Goal: Information Seeking & Learning: Check status

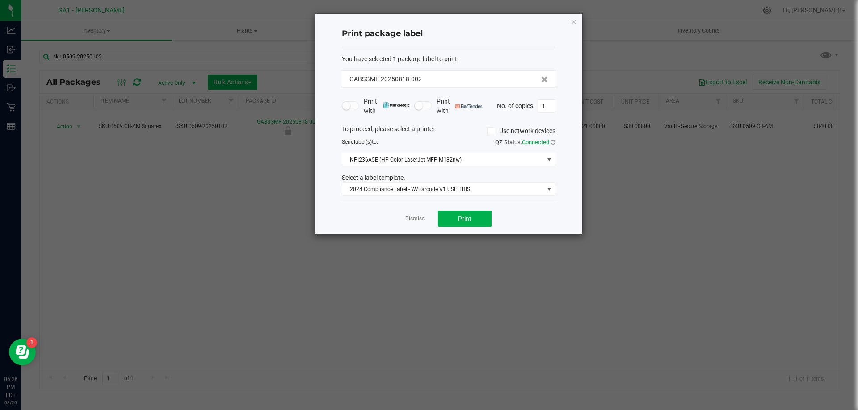
click at [571, 15] on div "Print package label You have selected 1 package label to print : GABSGMF-202508…" at bounding box center [448, 124] width 267 height 220
click at [573, 18] on icon "button" at bounding box center [573, 21] width 6 height 11
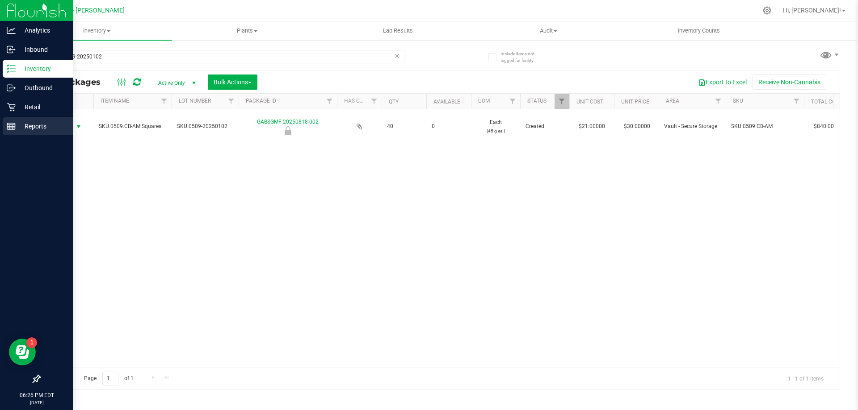
click at [15, 124] on rect at bounding box center [11, 126] width 8 height 6
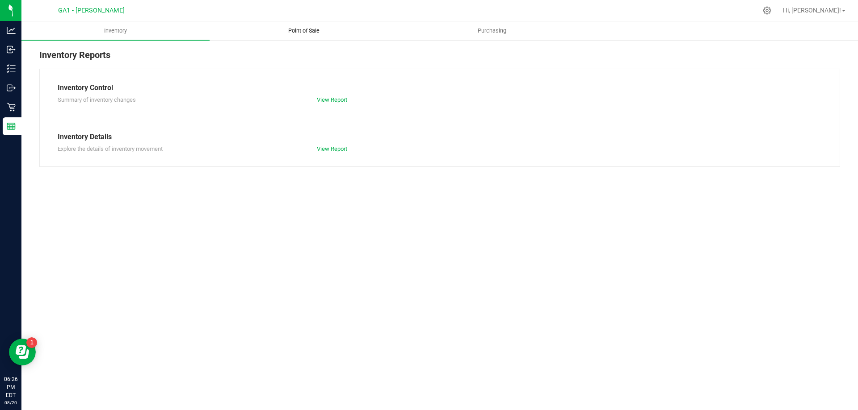
click at [298, 29] on span "Point of Sale" at bounding box center [303, 31] width 55 height 8
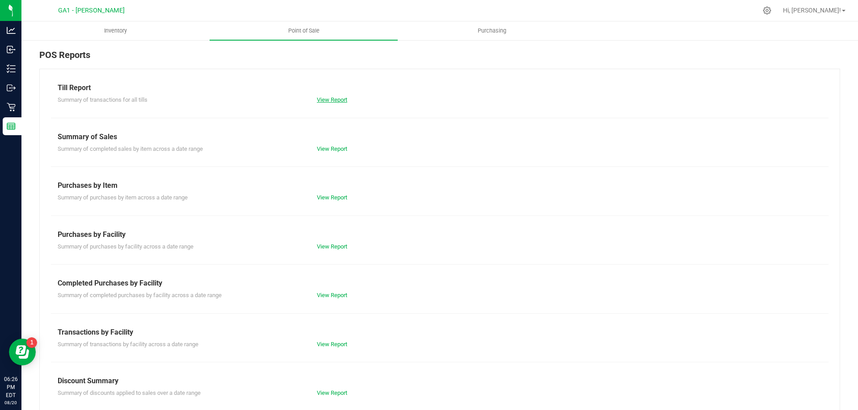
click at [328, 100] on link "View Report" at bounding box center [332, 99] width 30 height 7
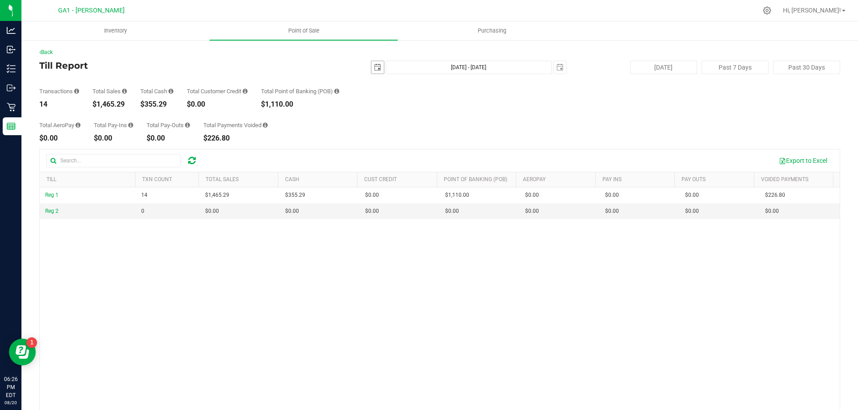
click at [374, 66] on span "select" at bounding box center [377, 67] width 7 height 7
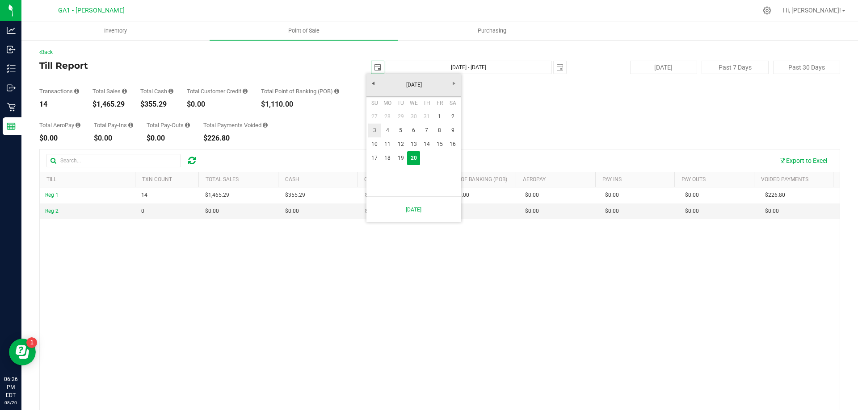
click at [377, 128] on link "3" at bounding box center [374, 131] width 13 height 14
type input "[DATE]"
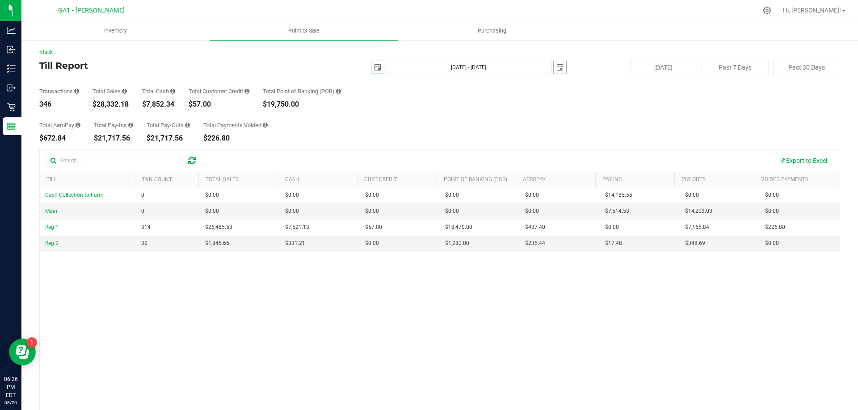
click at [556, 65] on span "select" at bounding box center [559, 67] width 7 height 7
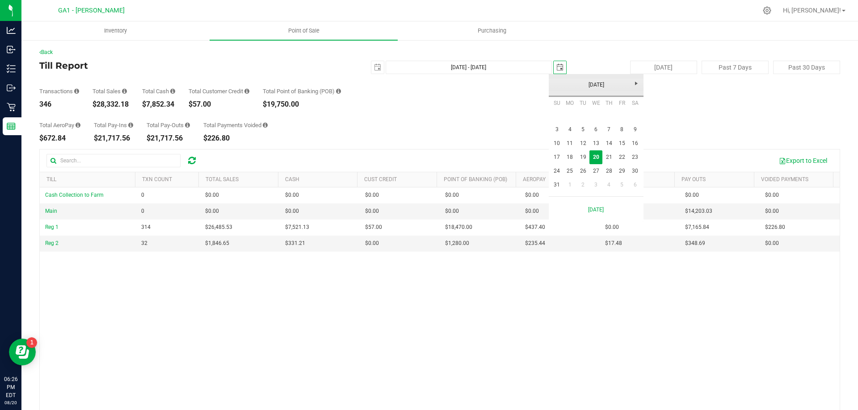
scroll to position [0, 22]
click at [632, 144] on link "16" at bounding box center [634, 144] width 13 height 14
type input "[DATE] - [DATE]"
type input "[DATE]"
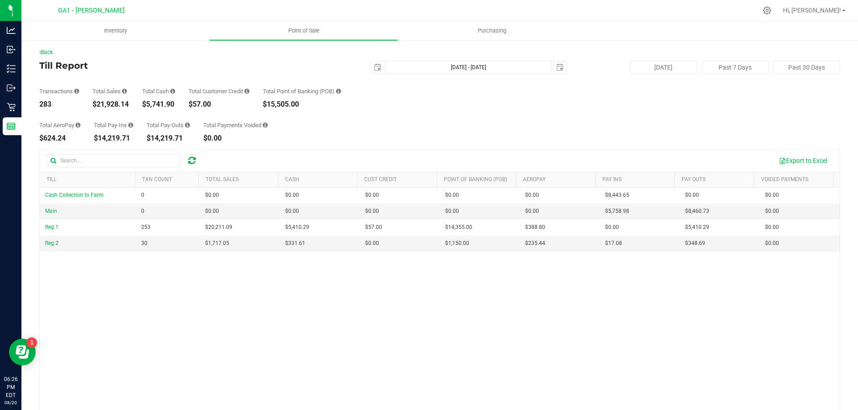
click at [597, 114] on div "Total AeroPay $624.24 Total Pay-Ins $14,219.71 Total Pay-Outs $14,219.71 Total …" at bounding box center [439, 125] width 800 height 34
click at [548, 116] on div "Total AeroPay $624.24 Total Pay-Ins $14,219.71 Total Pay-Outs $14,219.71 Total …" at bounding box center [439, 125] width 800 height 34
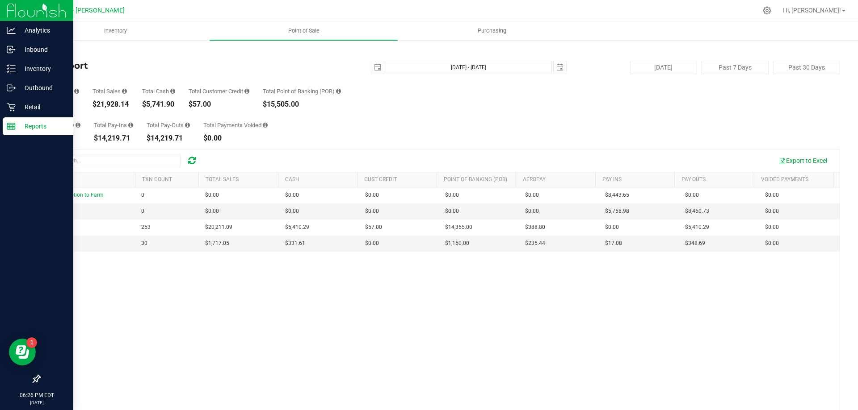
click at [18, 131] on p "Reports" at bounding box center [43, 126] width 54 height 11
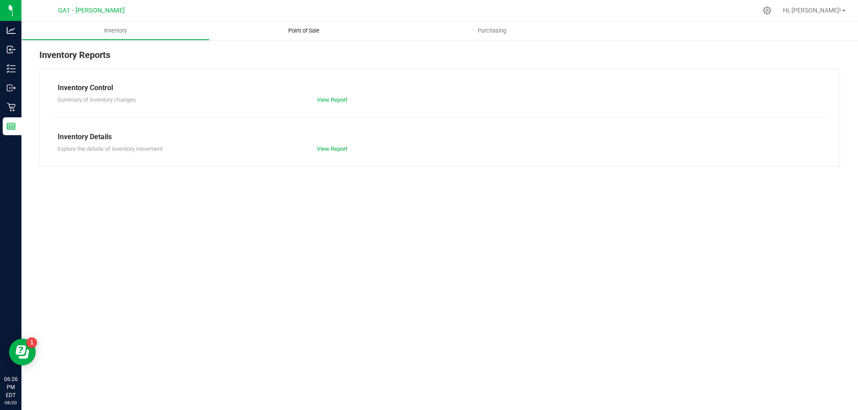
click at [310, 31] on span "Point of Sale" at bounding box center [303, 31] width 55 height 8
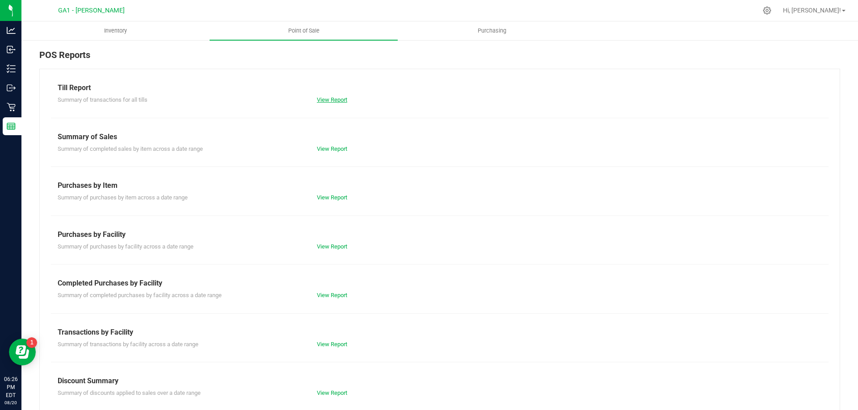
click at [324, 97] on link "View Report" at bounding box center [332, 99] width 30 height 7
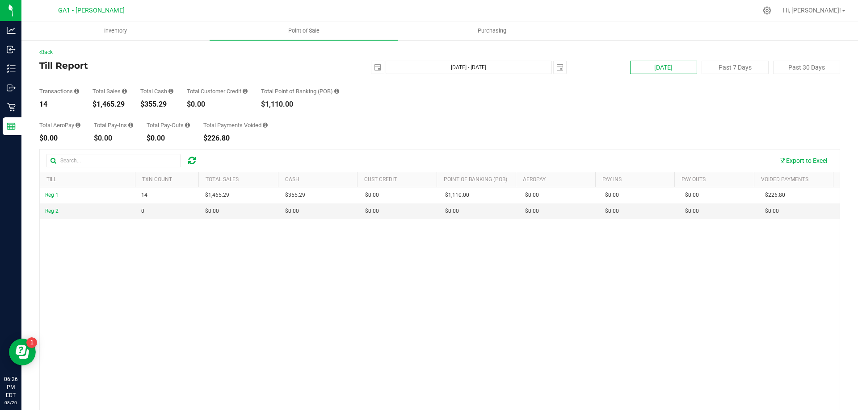
click at [641, 69] on button "[DATE]" at bounding box center [663, 67] width 67 height 13
